Goal: Navigation & Orientation: Find specific page/section

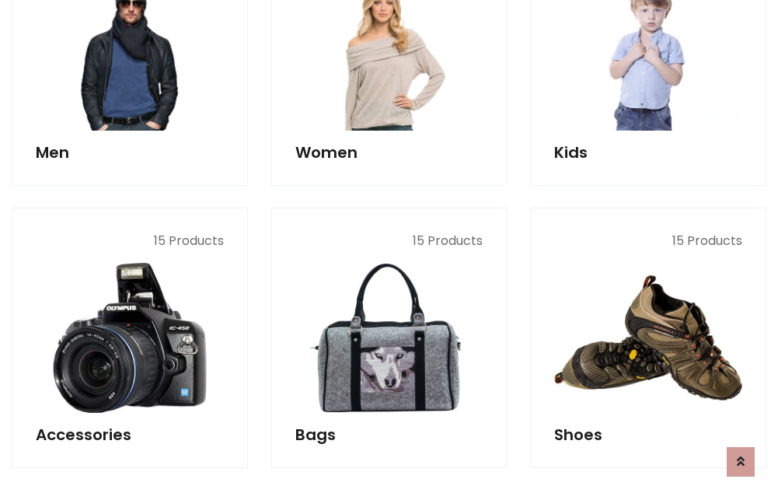
scroll to position [520, 0]
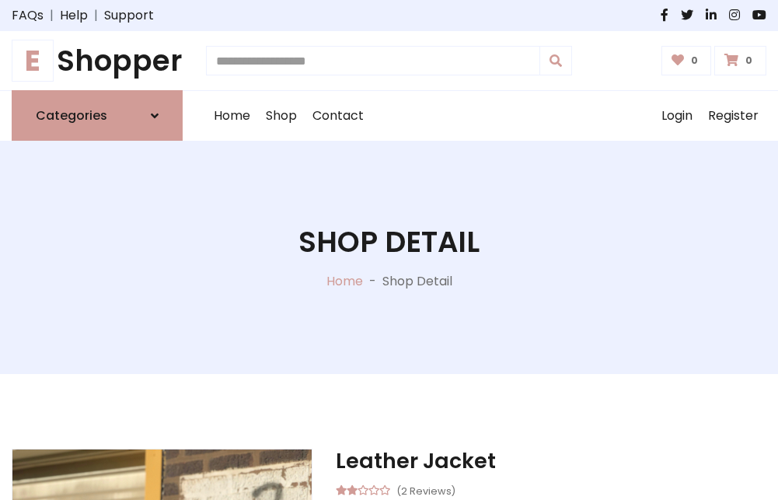
click at [97, 61] on h1 "E Shopper" at bounding box center [97, 61] width 171 height 34
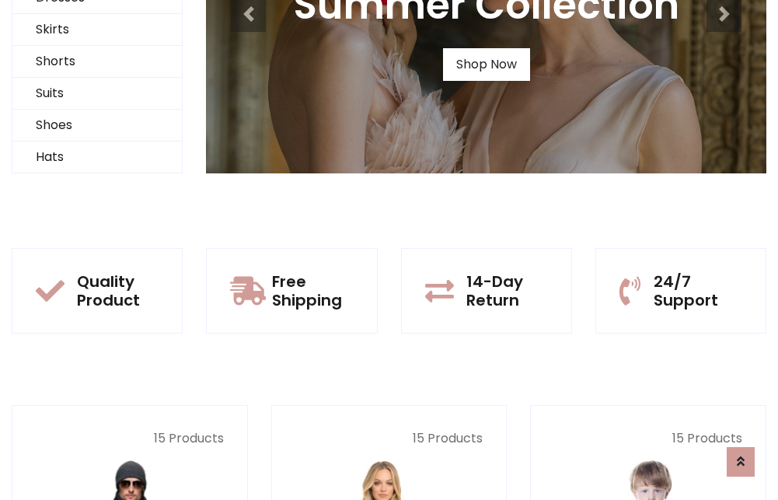
scroll to position [150, 0]
